Goal: Task Accomplishment & Management: Use online tool/utility

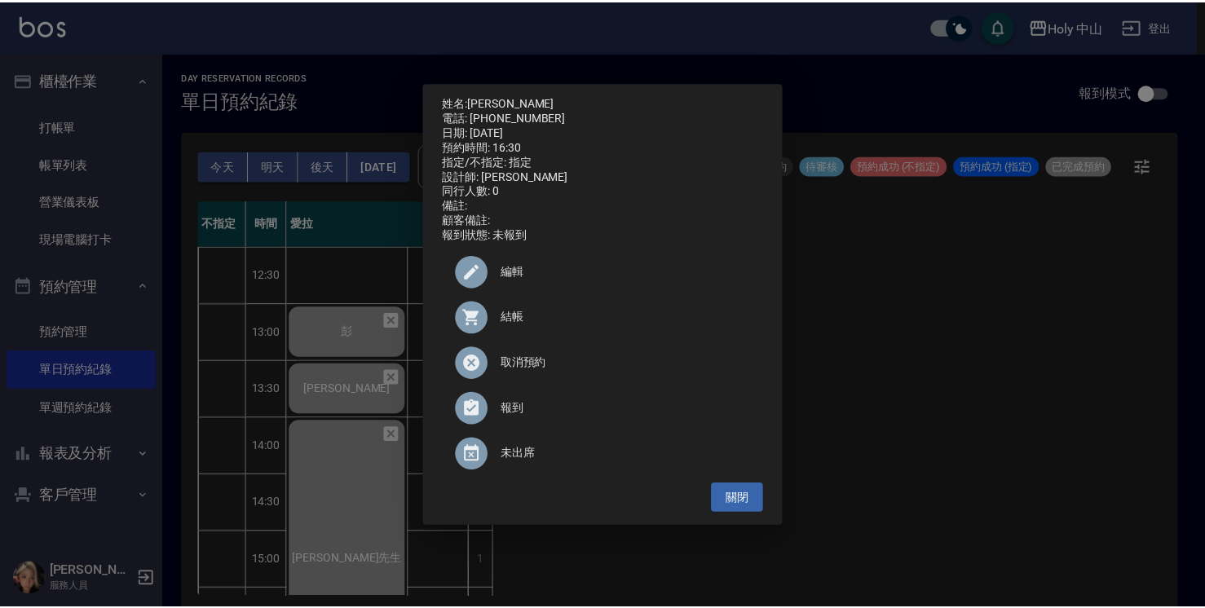
scroll to position [489, 0]
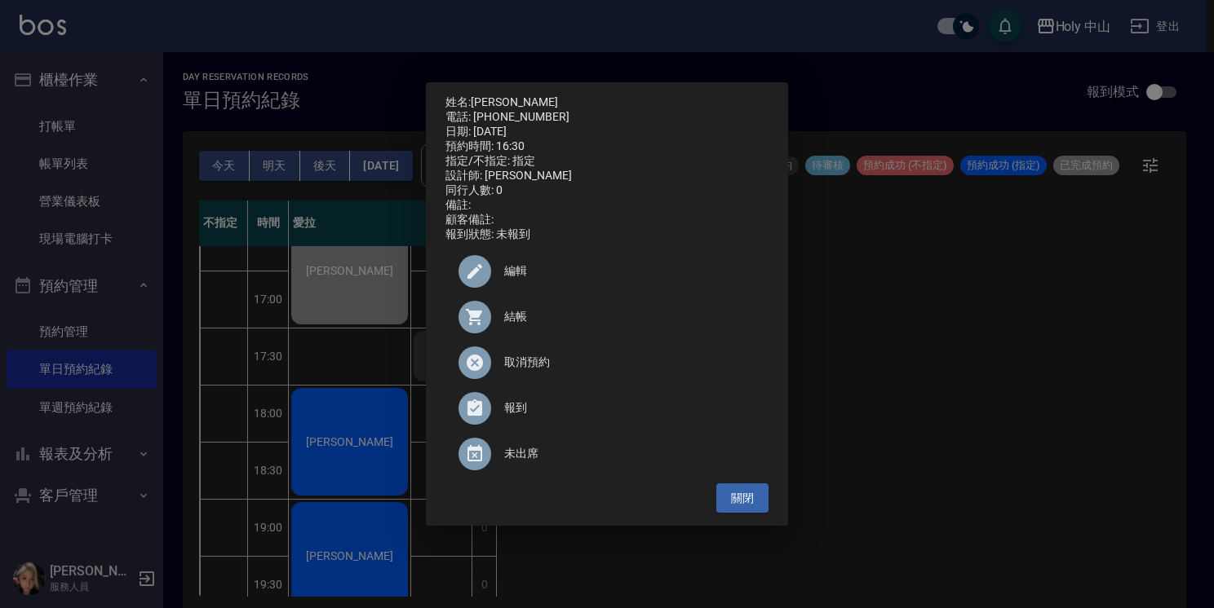
click at [913, 400] on div "姓名: 胡宸維 電話: 0980313933 日期: 2025/10/04 預約時間: 16:30 指定/不指定: 指定 設計師: 愛拉 同行人數: 0 備註…" at bounding box center [607, 304] width 1214 height 608
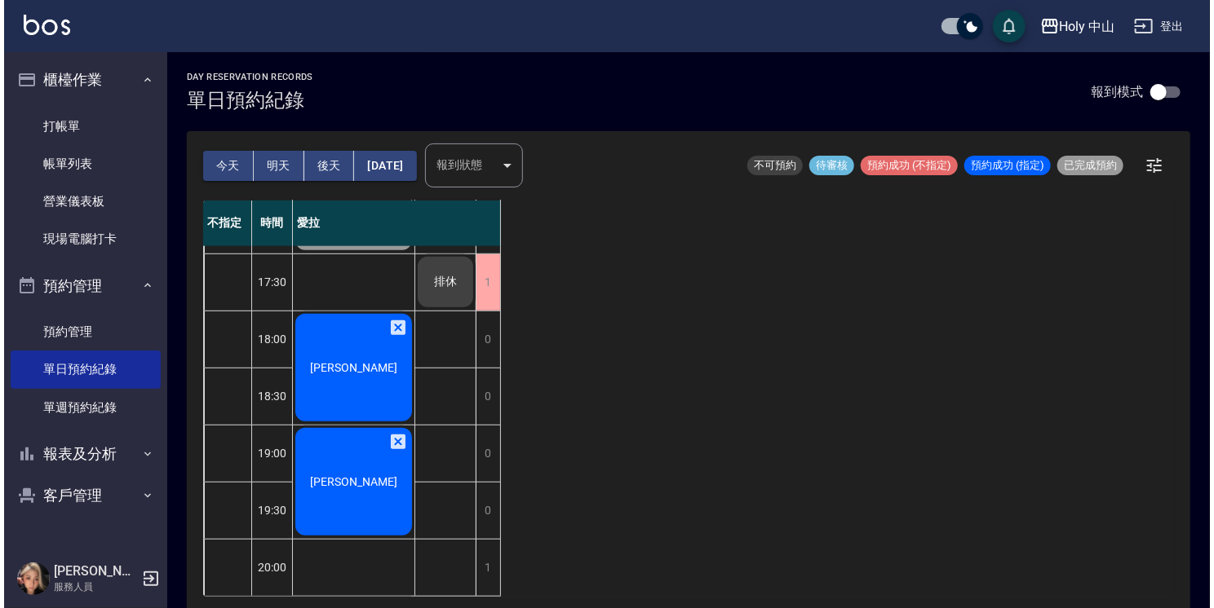
scroll to position [575, 0]
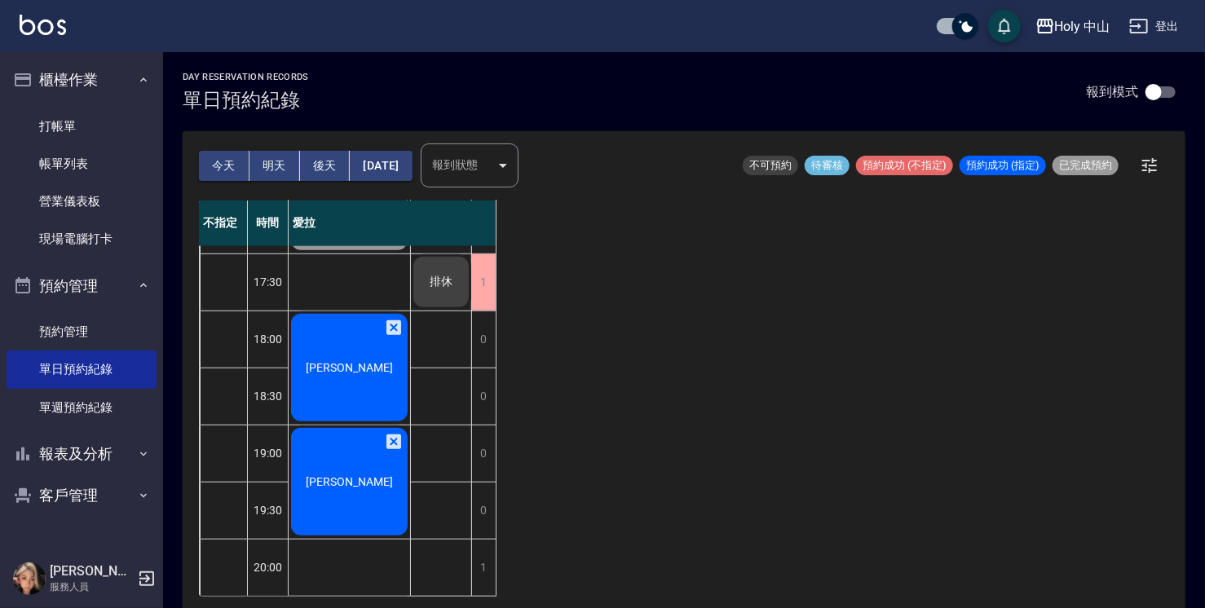
click at [340, 361] on span "[PERSON_NAME]" at bounding box center [350, 367] width 94 height 13
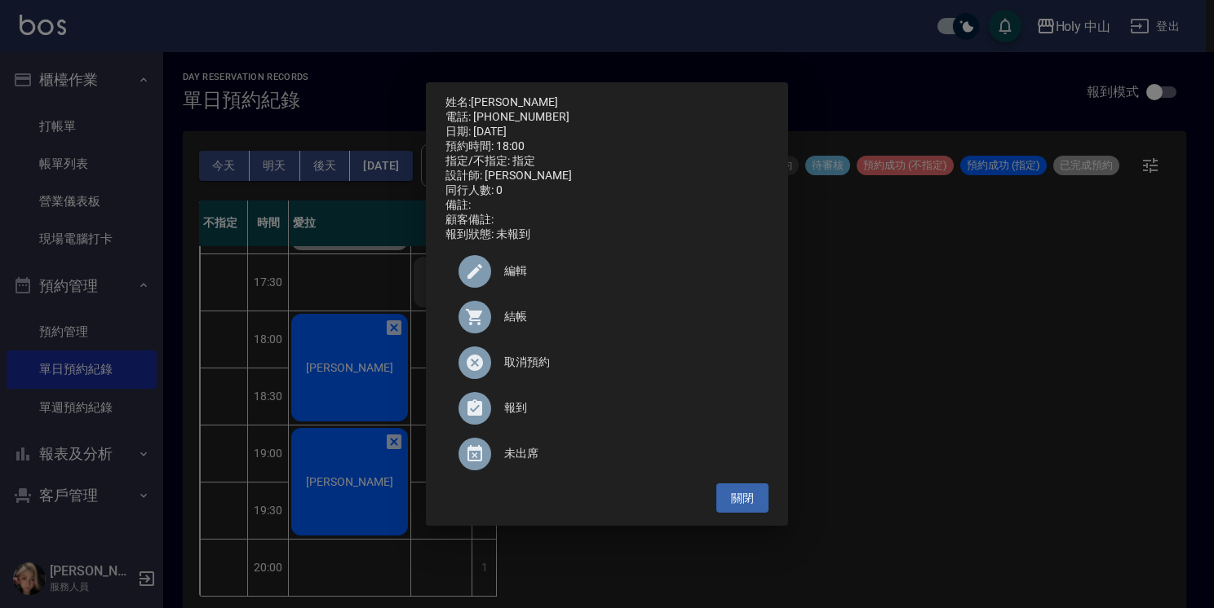
click at [517, 325] on span "結帳" at bounding box center [629, 316] width 251 height 17
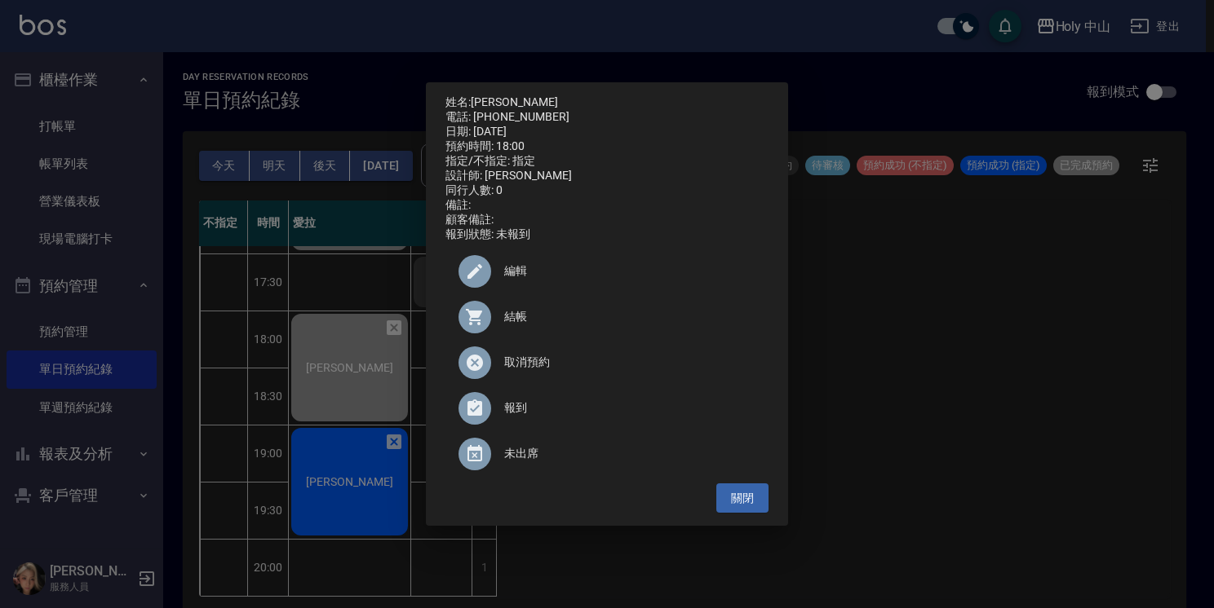
drag, startPoint x: 932, startPoint y: 403, endPoint x: 906, endPoint y: 403, distance: 26.1
click at [931, 403] on div "姓名: 李逸翔 電話: 0955548513 日期: 2025/10/04 預約時間: 18:00 指定/不指定: 指定 設計師: 愛拉 同行人數: 0 備註…" at bounding box center [607, 304] width 1214 height 608
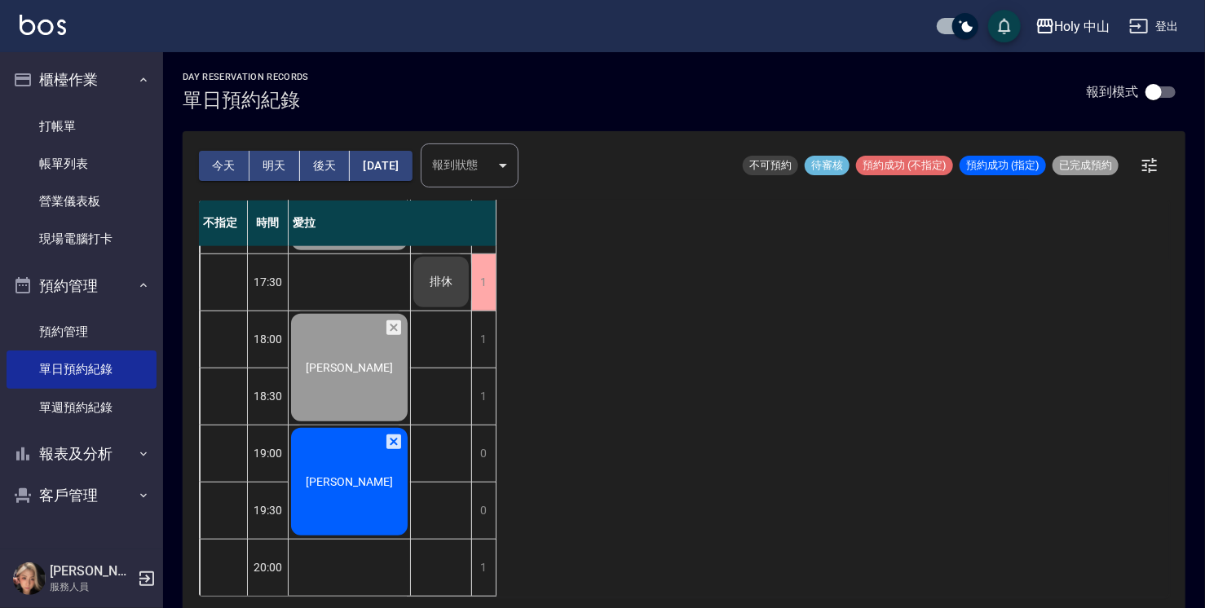
click at [349, 475] on span "[PERSON_NAME]" at bounding box center [350, 481] width 94 height 13
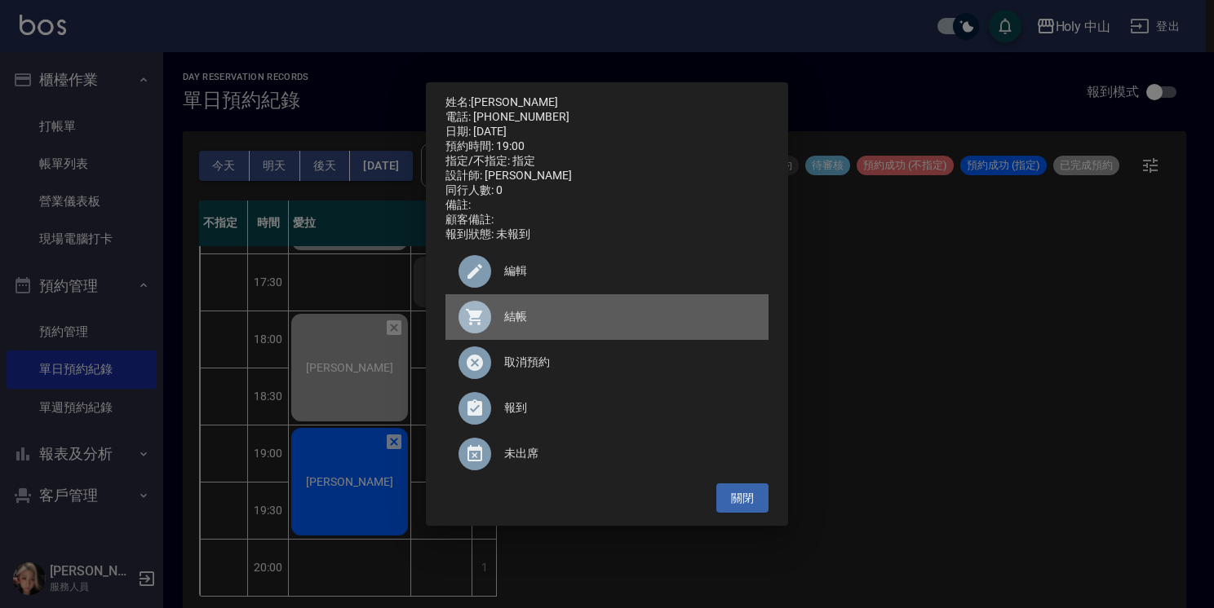
click at [515, 325] on span "結帳" at bounding box center [629, 316] width 251 height 17
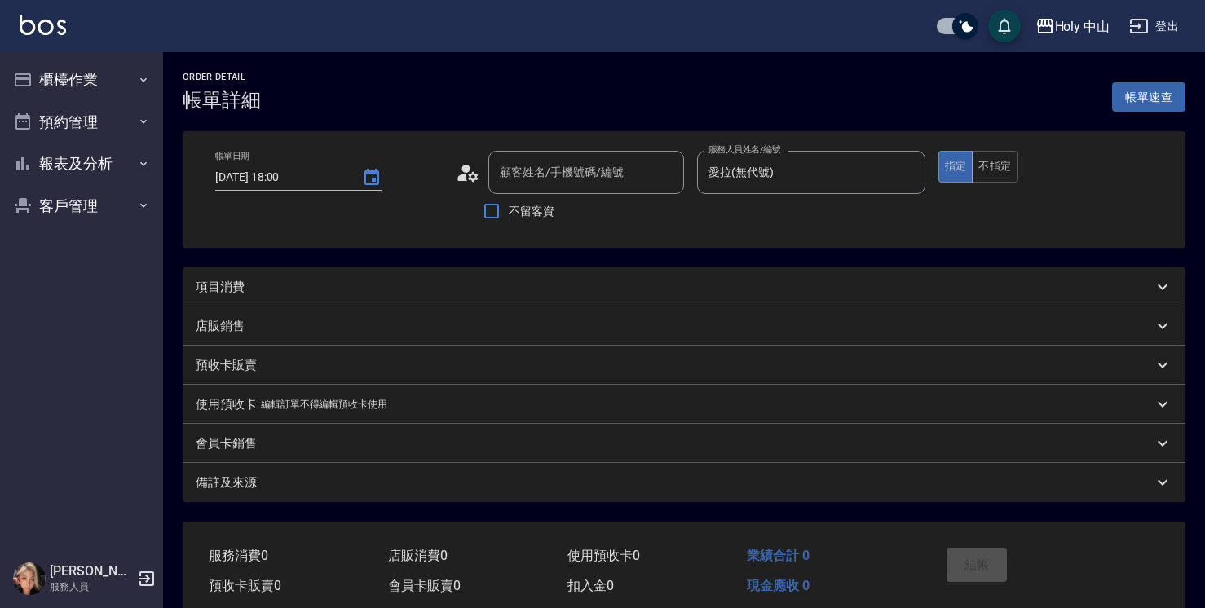
click at [310, 288] on div "項目消費" at bounding box center [674, 287] width 957 height 17
type input "李逸翔/0955548513/"
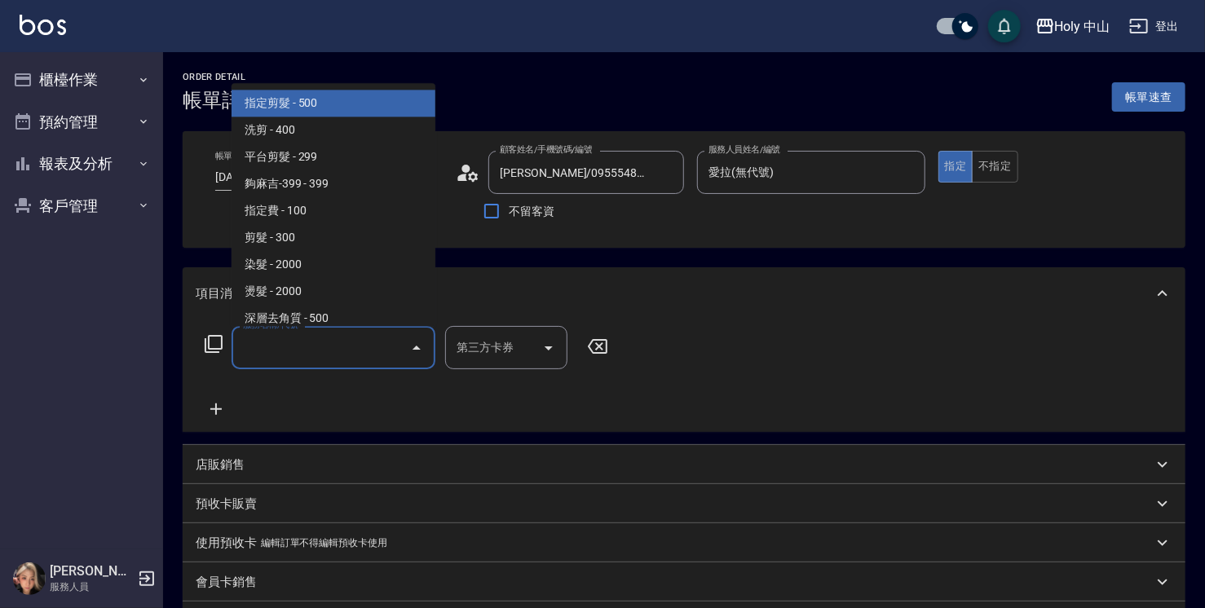
click at [334, 355] on input "服務名稱/代號" at bounding box center [321, 348] width 165 height 29
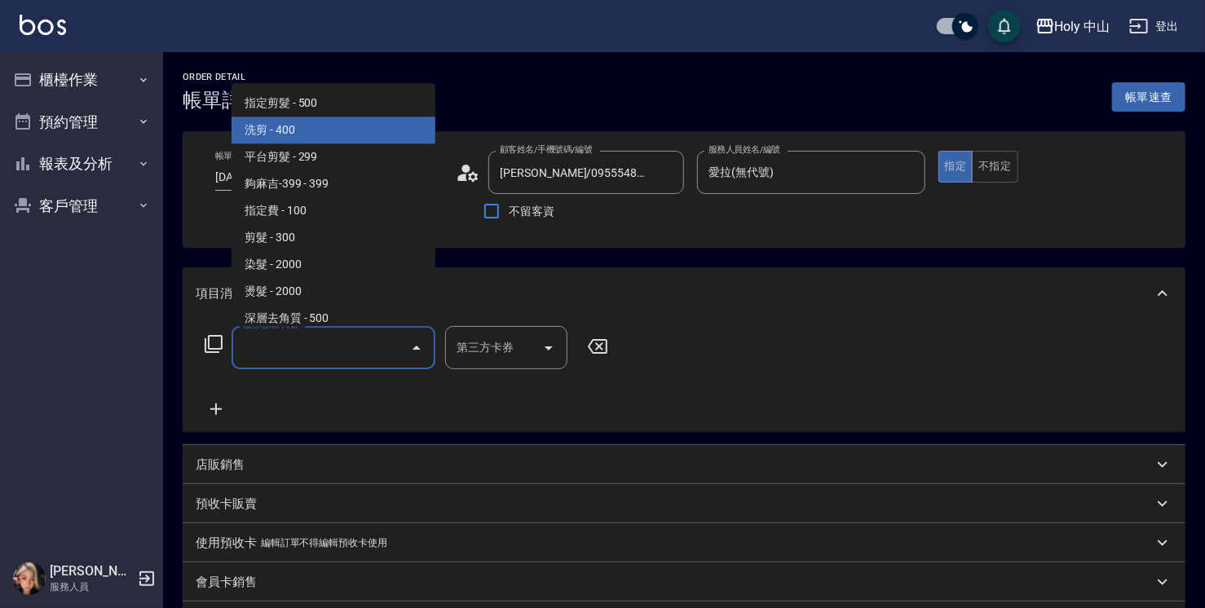
click at [333, 139] on span "洗剪 - 400" at bounding box center [334, 130] width 204 height 27
type input "洗剪(3)"
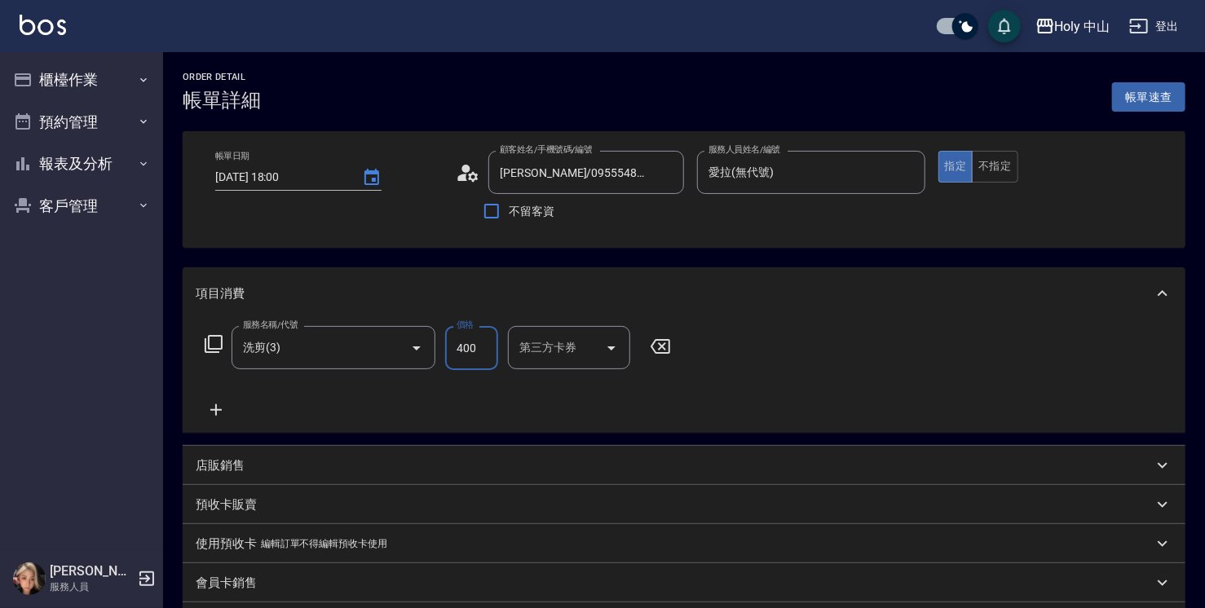
click at [473, 349] on input "400" at bounding box center [471, 348] width 53 height 44
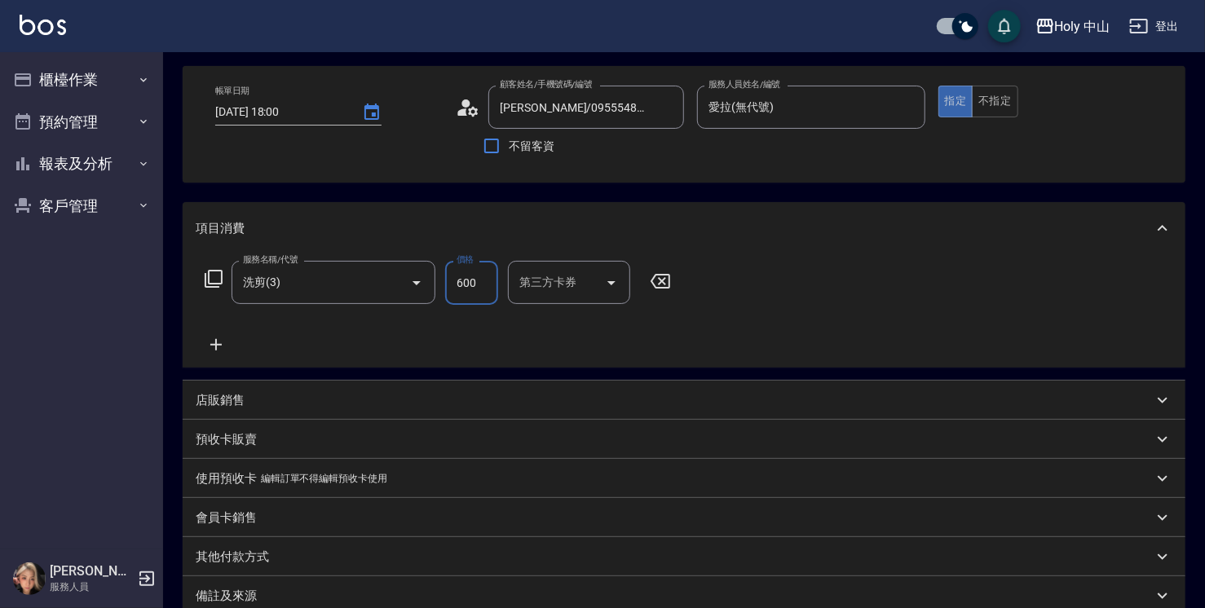
scroll to position [245, 0]
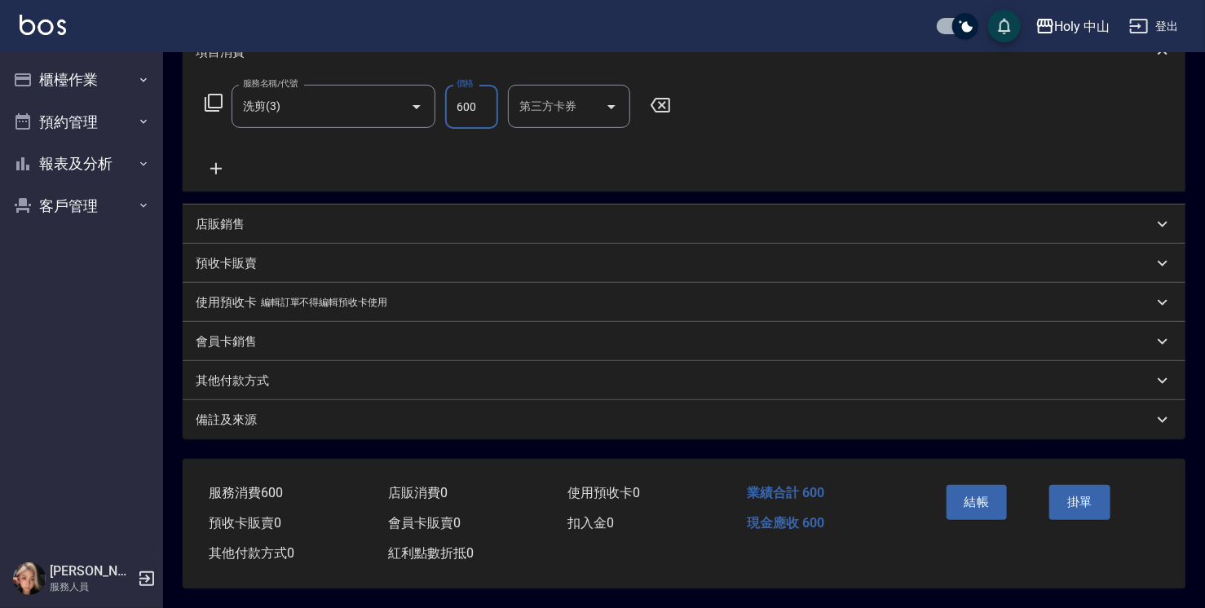
type input "600"
click at [447, 423] on div "備註及來源" at bounding box center [674, 420] width 957 height 17
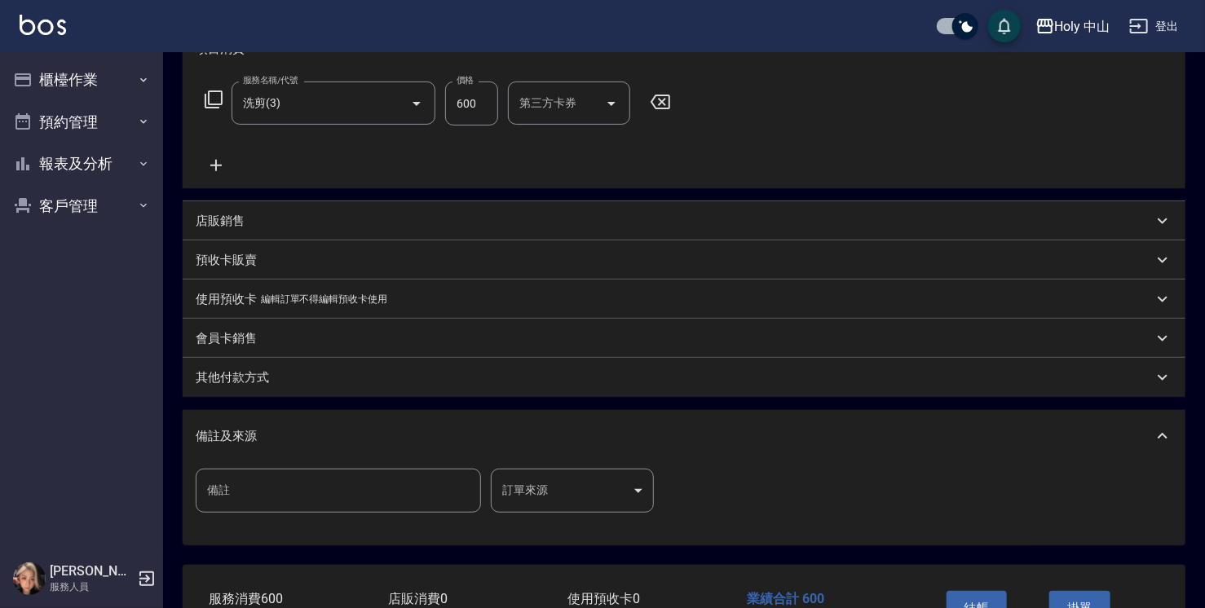
click at [520, 496] on body "Holy 中山 登出 櫃檯作業 打帳單 帳單列表 營業儀表板 現場電腦打卡 預約管理 預約管理 單日預約紀錄 單週預約紀錄 報表及分析 報表目錄 店家日報表 …" at bounding box center [602, 234] width 1205 height 959
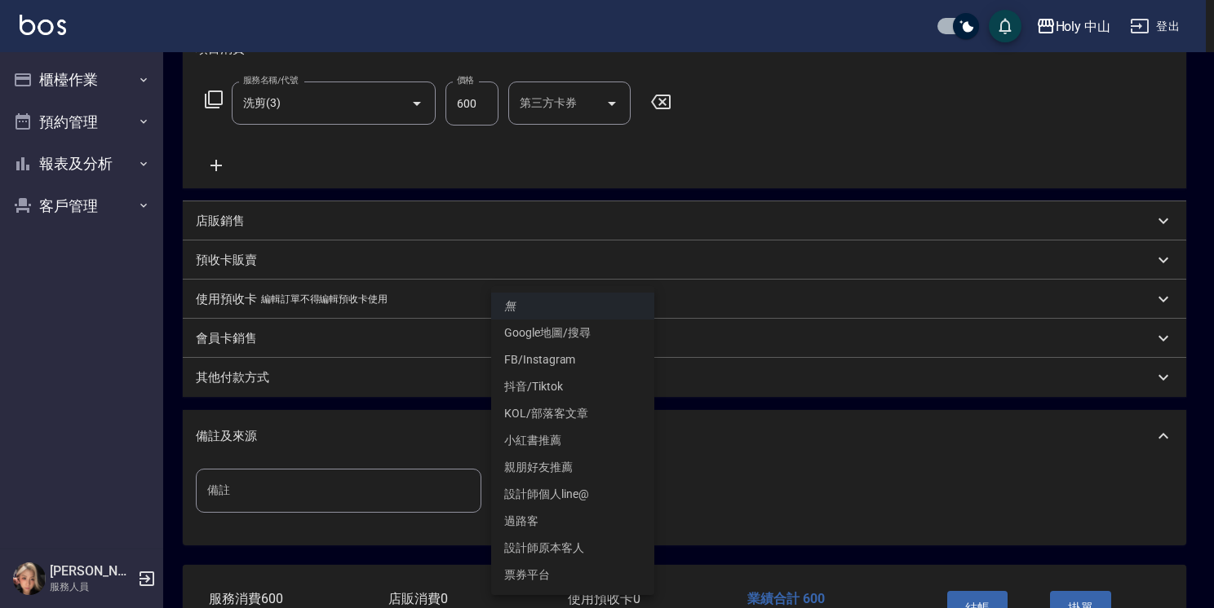
click at [555, 543] on li "設計師原本客人" at bounding box center [572, 548] width 163 height 27
type input "設計師原本客人"
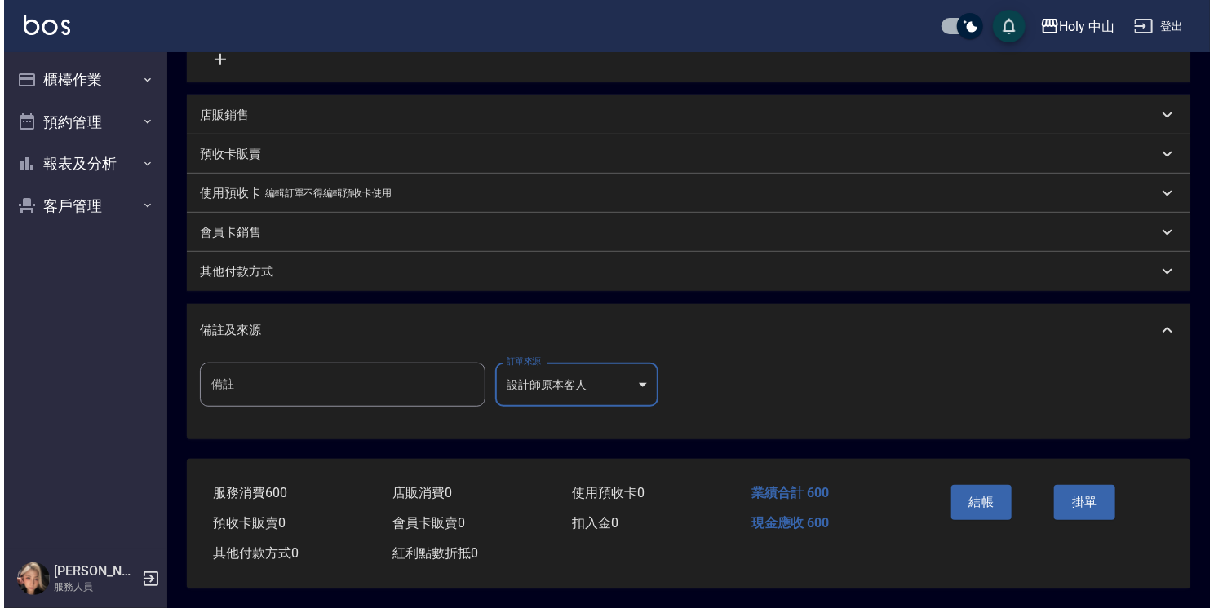
scroll to position [356, 0]
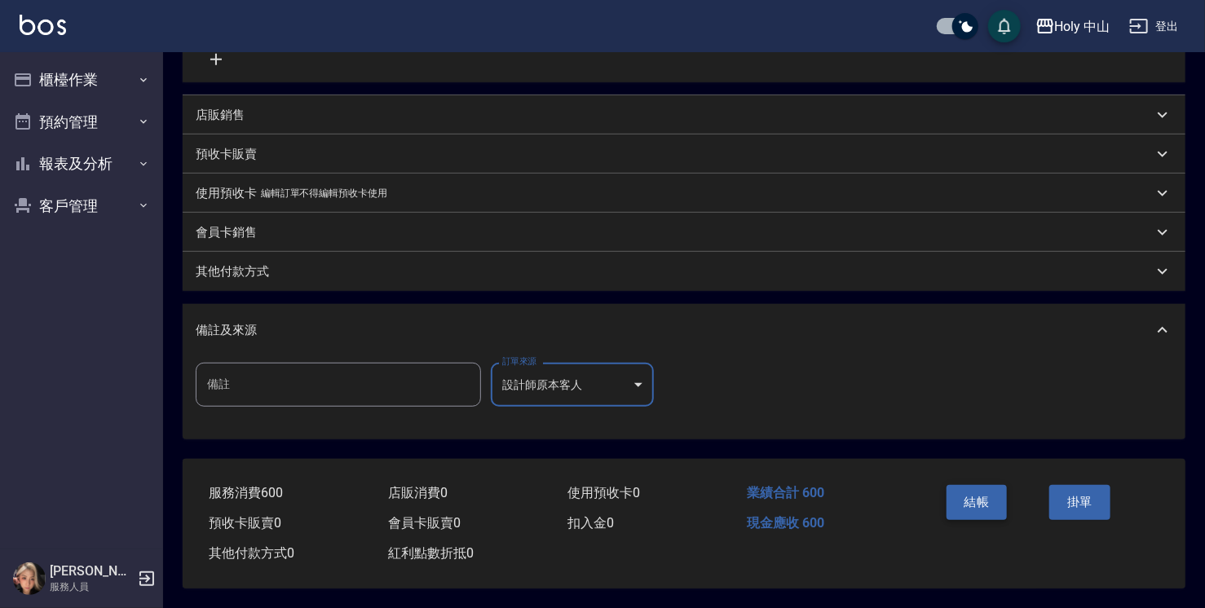
click at [981, 507] on button "結帳" at bounding box center [977, 502] width 61 height 34
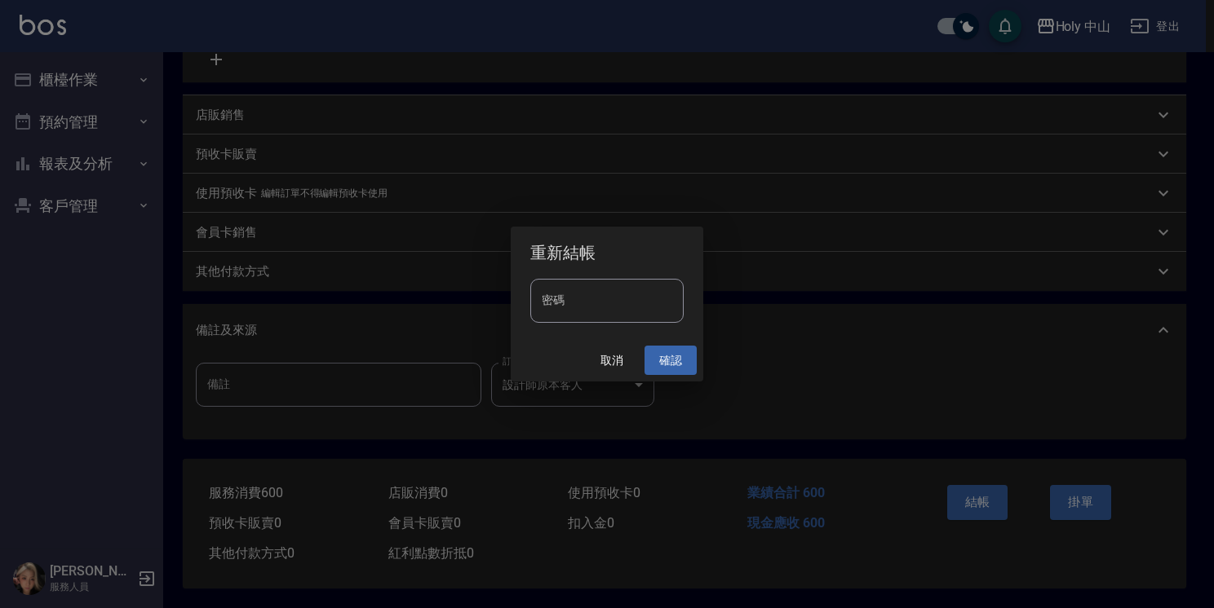
click at [677, 359] on button "確認" at bounding box center [670, 361] width 52 height 30
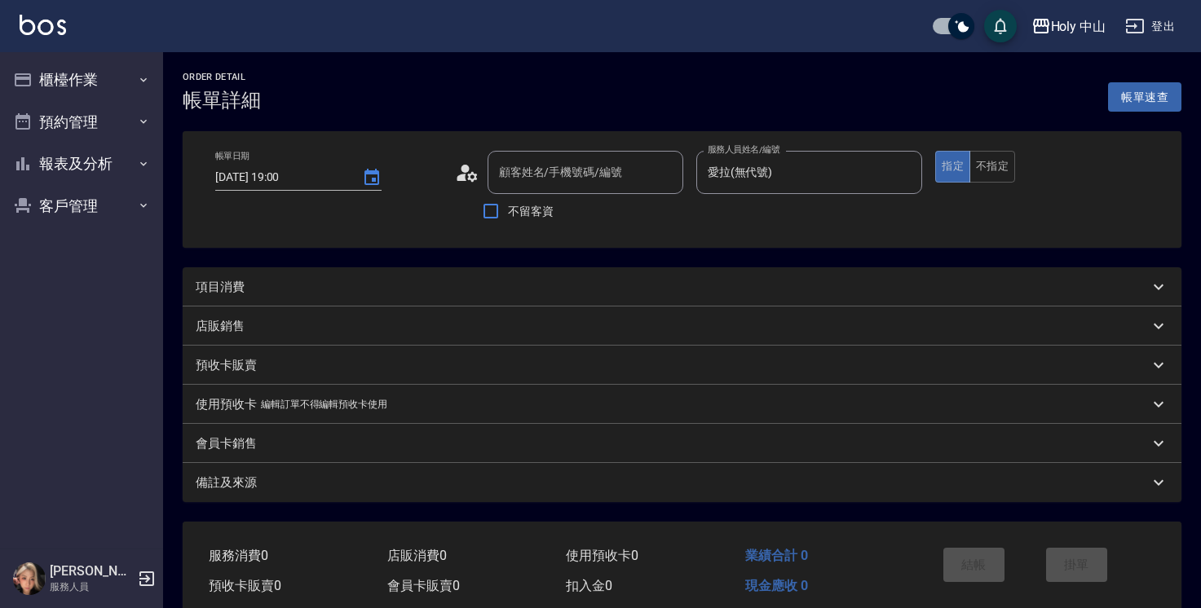
click at [374, 280] on div "項目消費" at bounding box center [672, 287] width 953 height 17
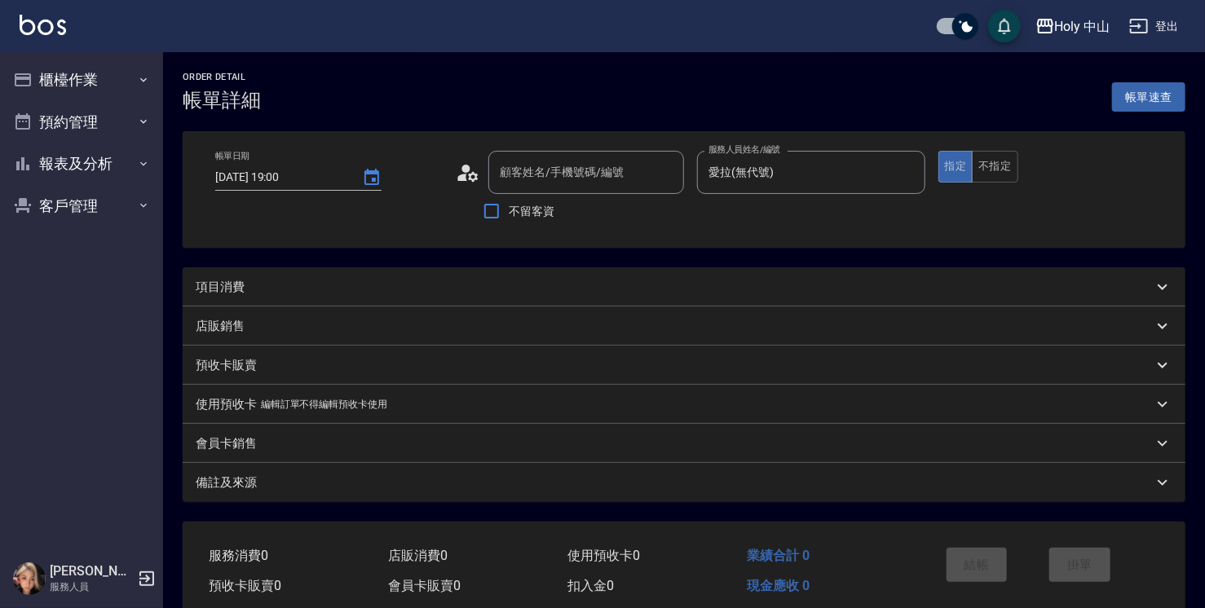
type input "鍾坤樹/0958332773/null"
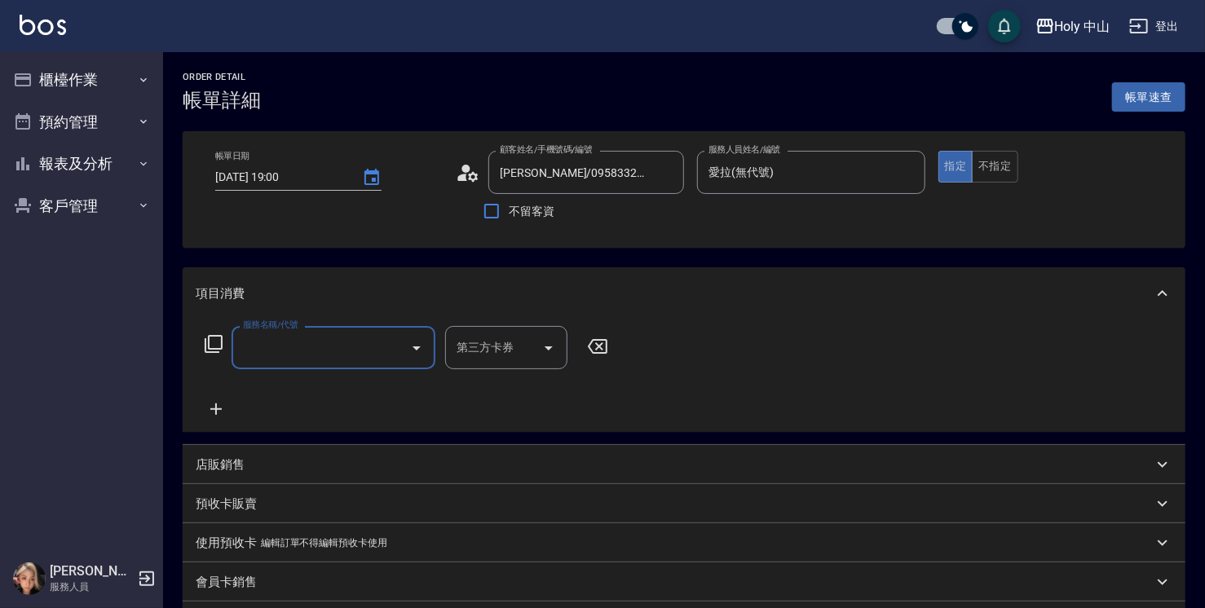
click at [316, 347] on input "服務名稱/代號" at bounding box center [321, 348] width 165 height 29
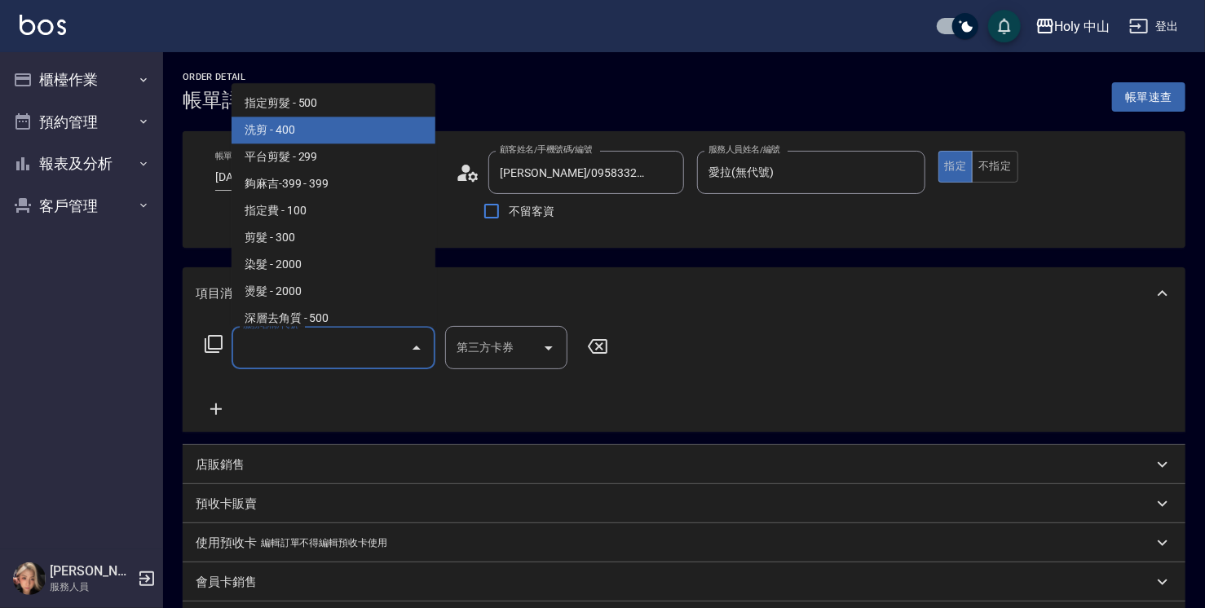
click at [315, 139] on span "洗剪 - 400" at bounding box center [334, 130] width 204 height 27
type input "洗剪(3)"
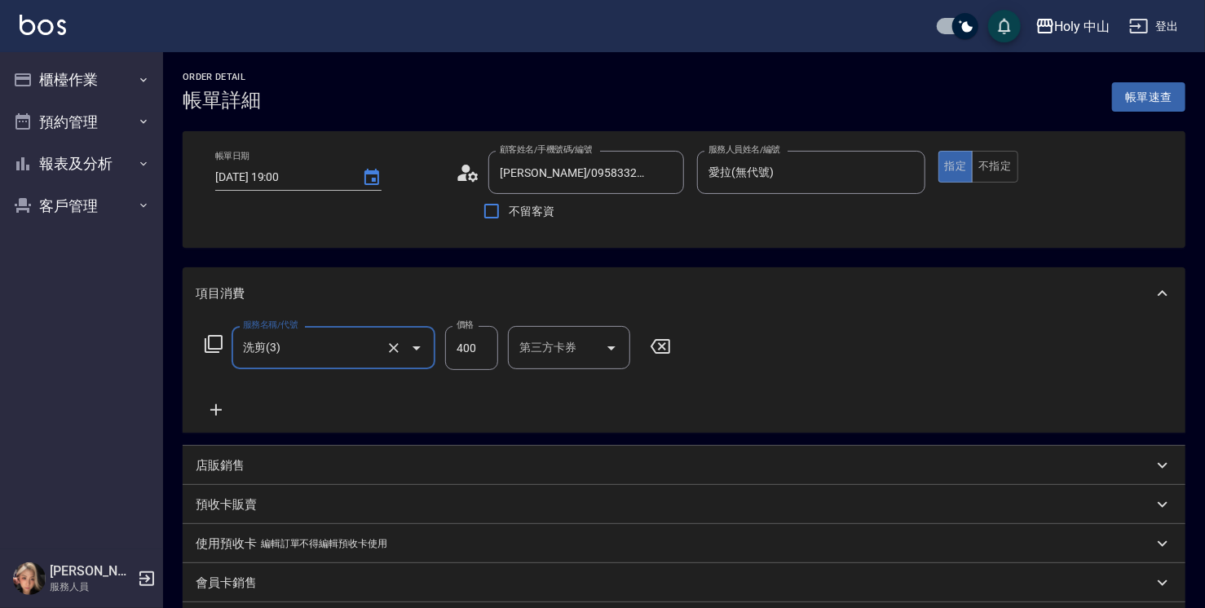
click at [483, 354] on input "400" at bounding box center [471, 348] width 53 height 44
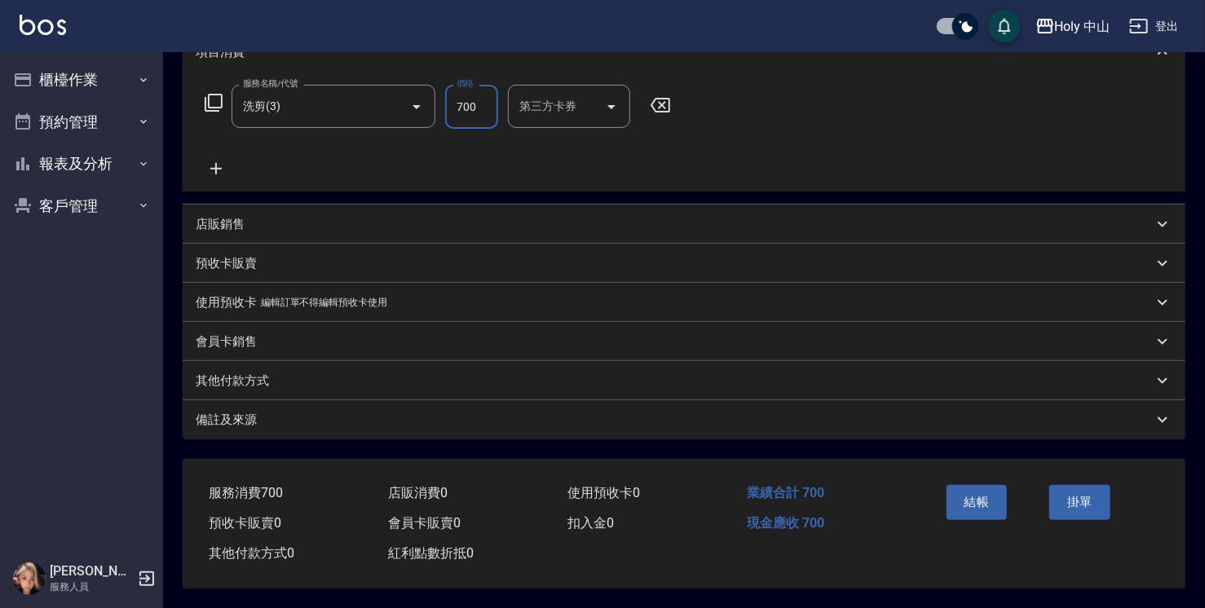
scroll to position [246, 0]
type input "700"
click at [515, 412] on div "備註及來源" at bounding box center [674, 420] width 957 height 17
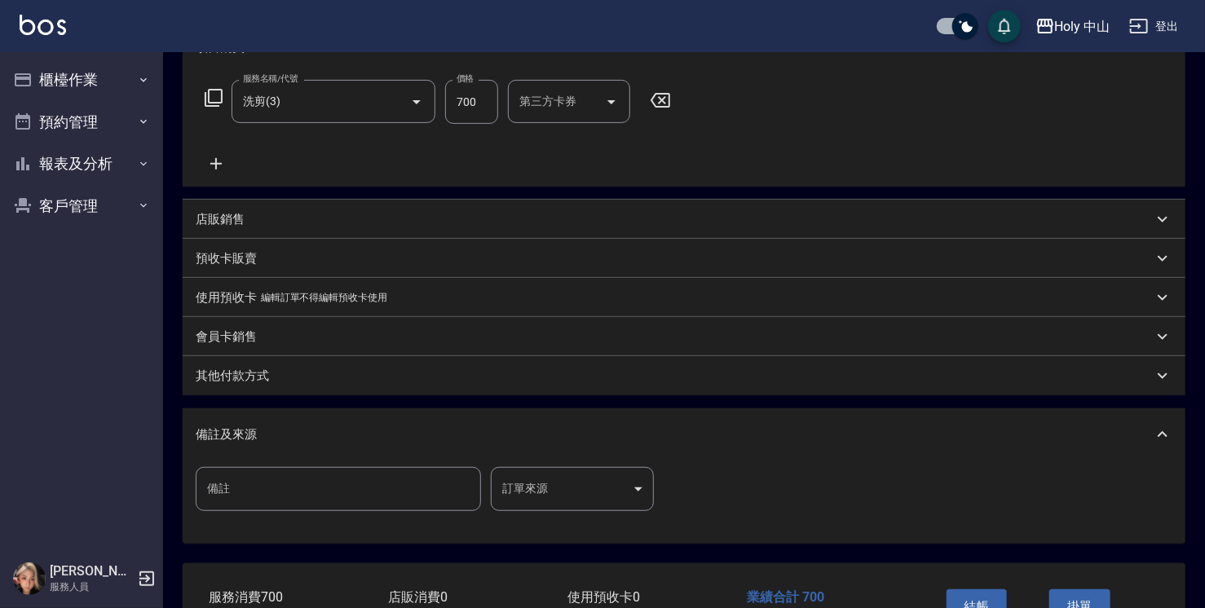
click at [537, 497] on body "Holy 中山 登出 櫃檯作業 打帳單 帳單列表 營業儀表板 現場電腦打卡 預約管理 預約管理 單日預約紀錄 單週預約紀錄 報表及分析 報表目錄 店家日報表 …" at bounding box center [602, 233] width 1205 height 959
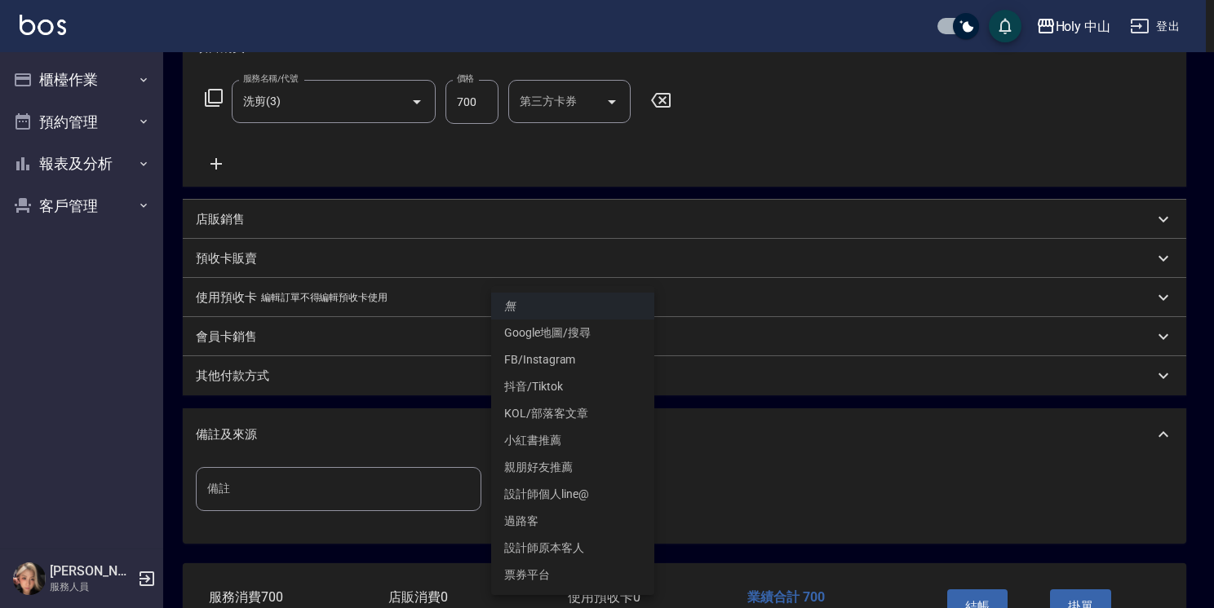
click at [551, 546] on li "設計師原本客人" at bounding box center [572, 548] width 163 height 27
type input "設計師原本客人"
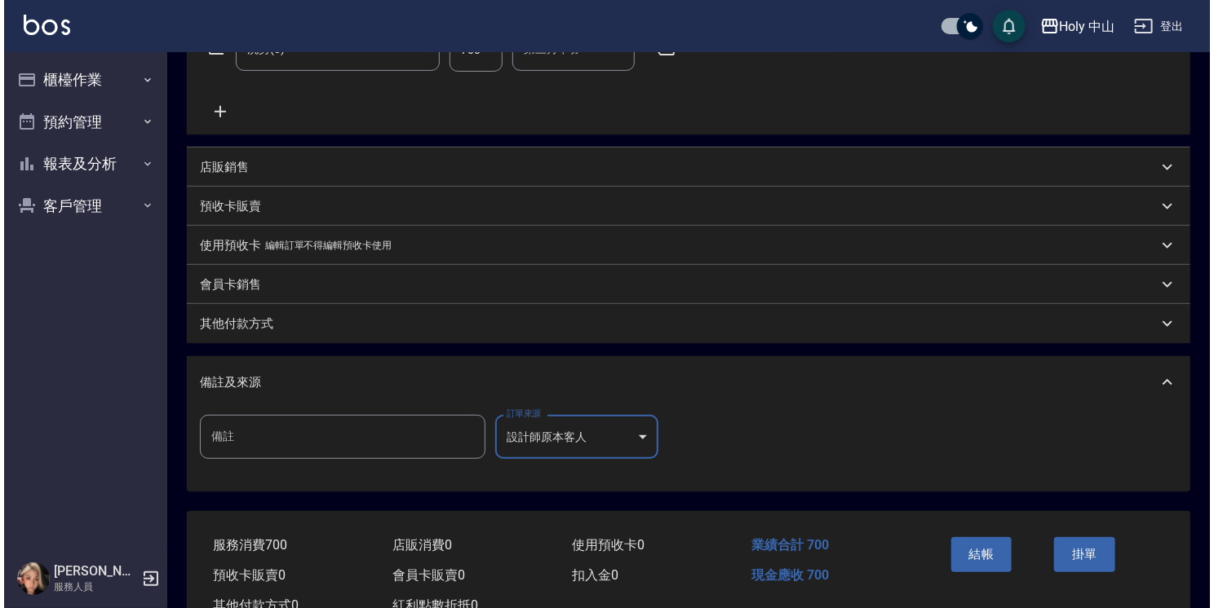
scroll to position [356, 0]
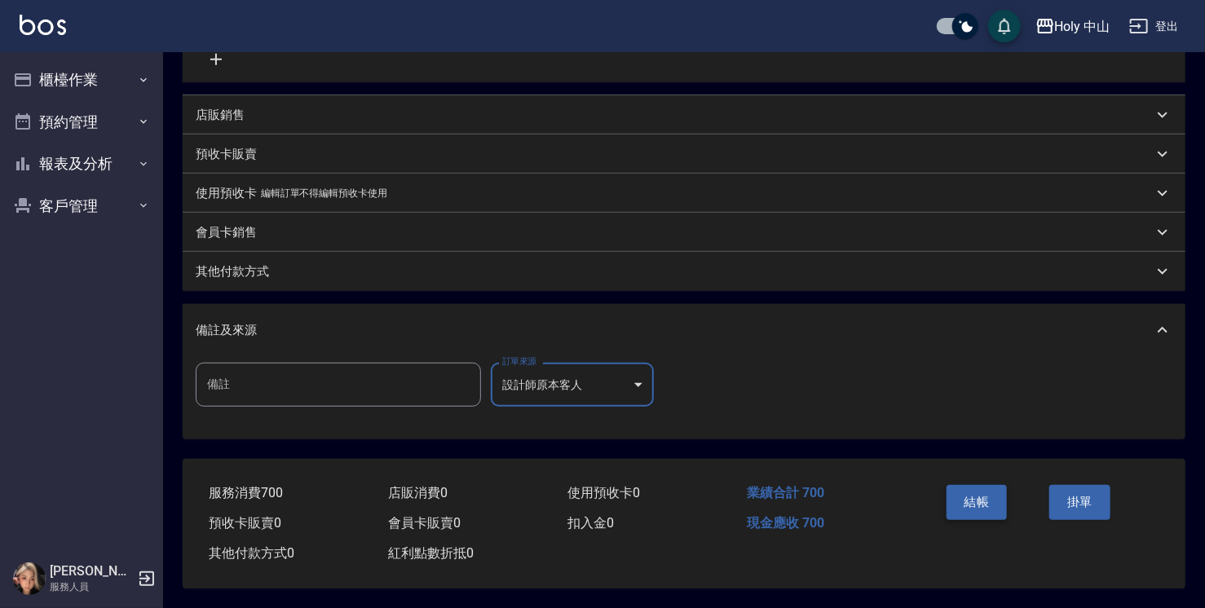
click at [969, 508] on button "結帳" at bounding box center [977, 502] width 61 height 34
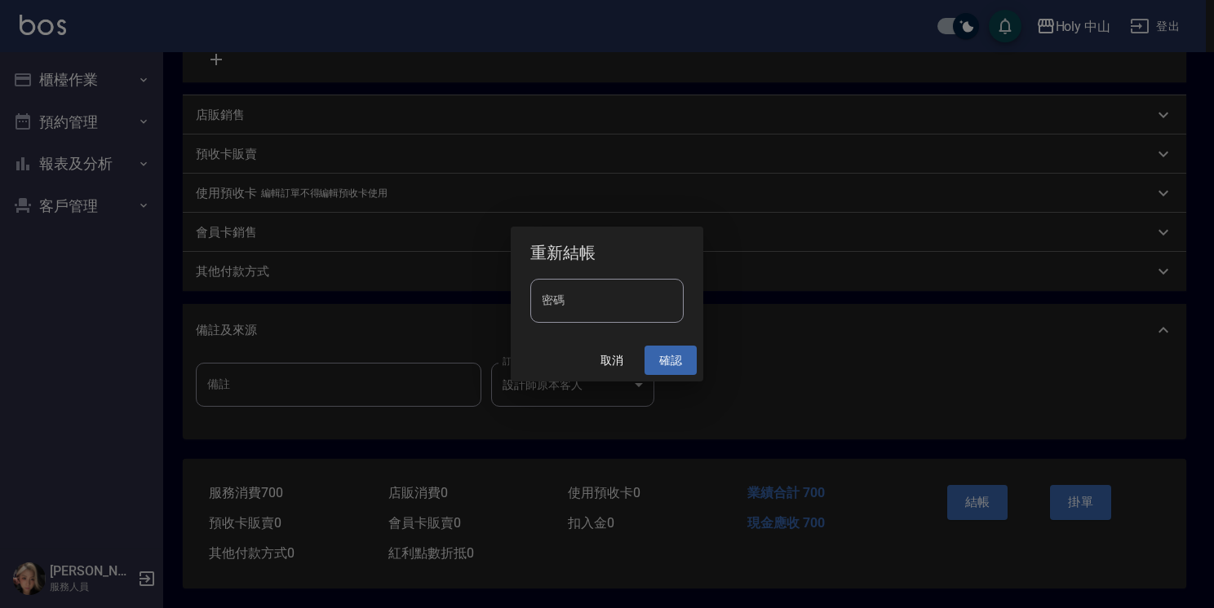
click at [673, 356] on button "確認" at bounding box center [670, 361] width 52 height 30
